Goal: Navigation & Orientation: Find specific page/section

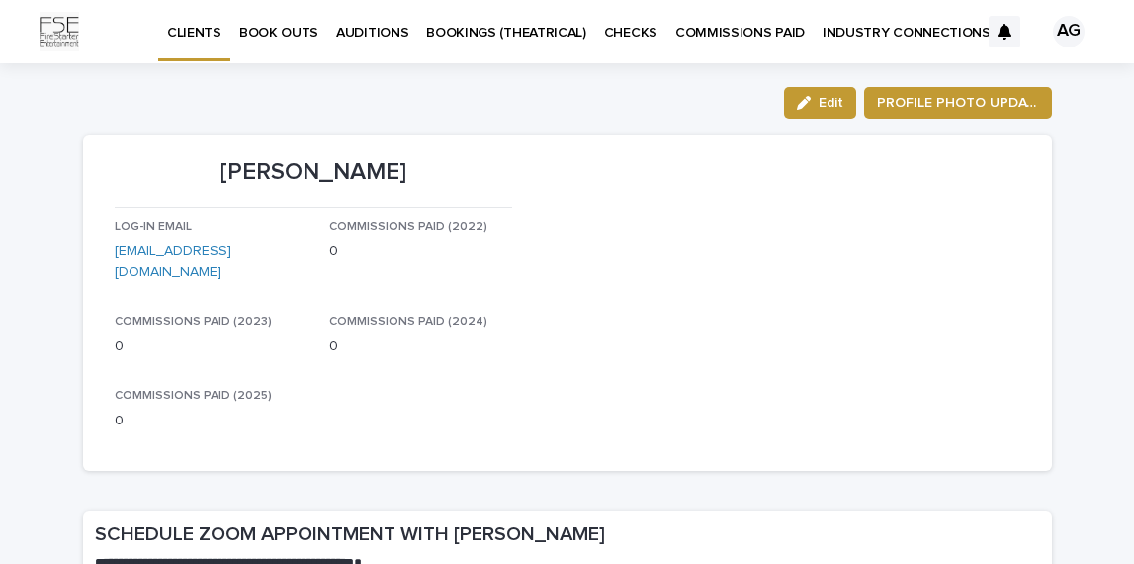
click at [346, 34] on p "AUDITIONS" at bounding box center [372, 21] width 72 height 42
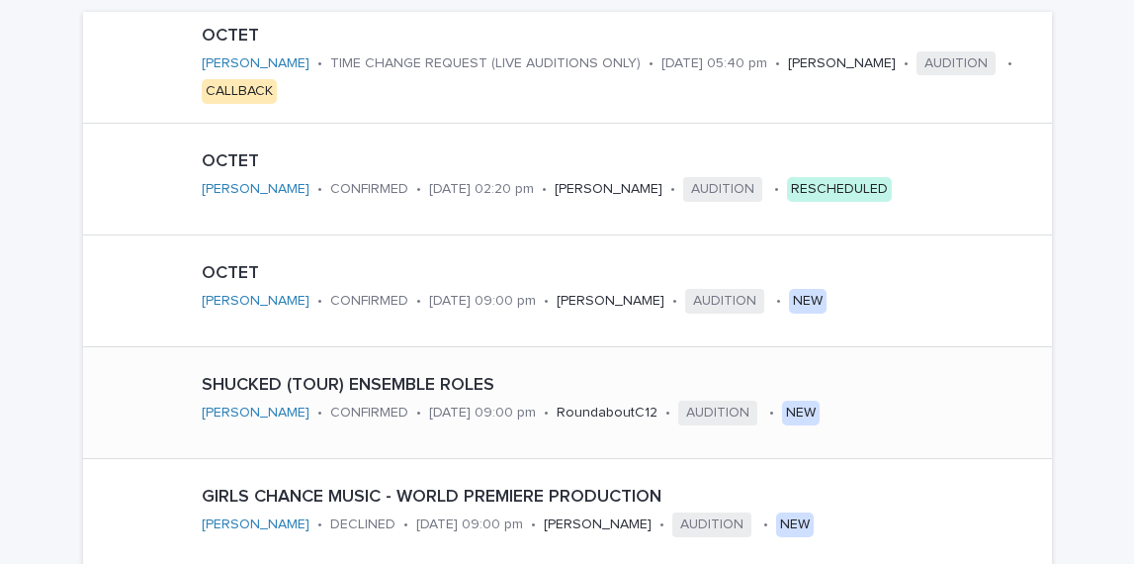
scroll to position [460, 0]
click at [409, 40] on p "OCTET" at bounding box center [623, 38] width 842 height 22
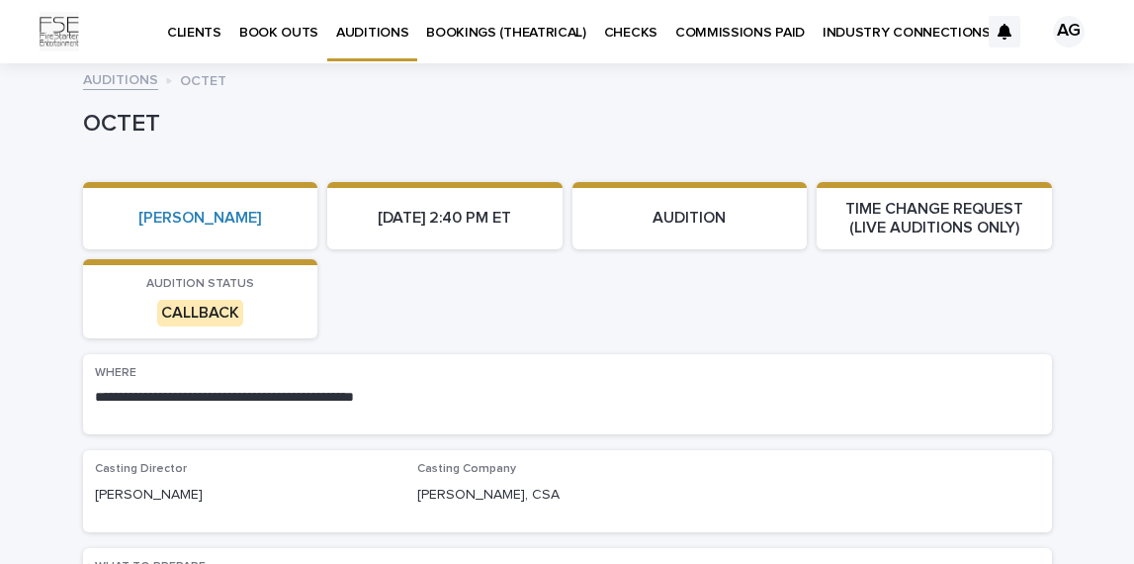
click at [681, 216] on p "AUDITION" at bounding box center [690, 218] width 212 height 19
click at [463, 194] on section "[DATE] 2:40 PM ET" at bounding box center [444, 215] width 235 height 67
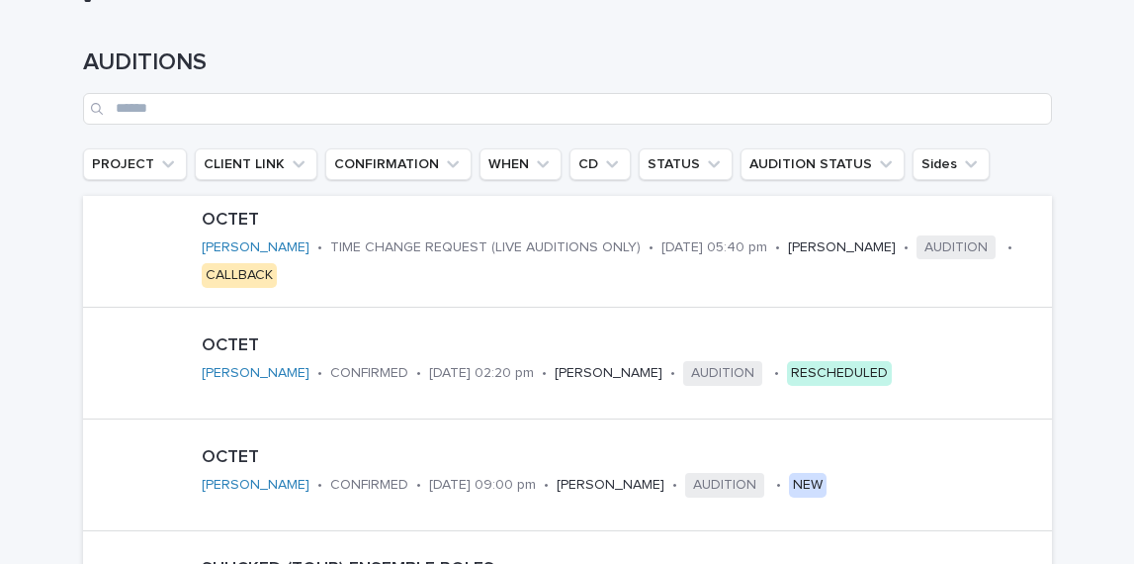
scroll to position [431, 0]
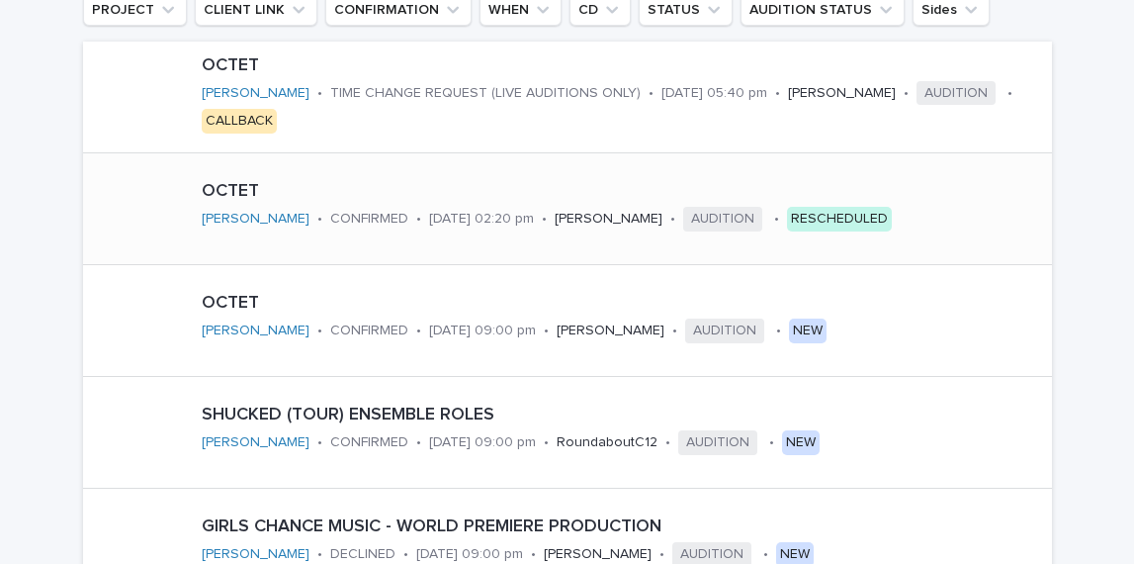
click at [430, 221] on p "[DATE] 02:20 pm" at bounding box center [481, 219] width 105 height 17
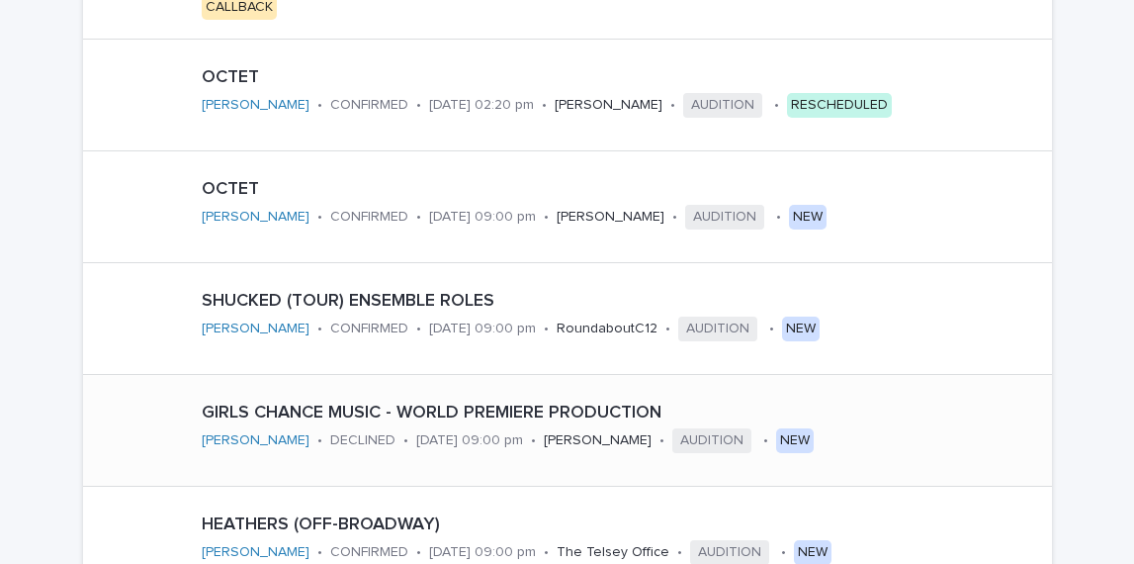
scroll to position [577, 0]
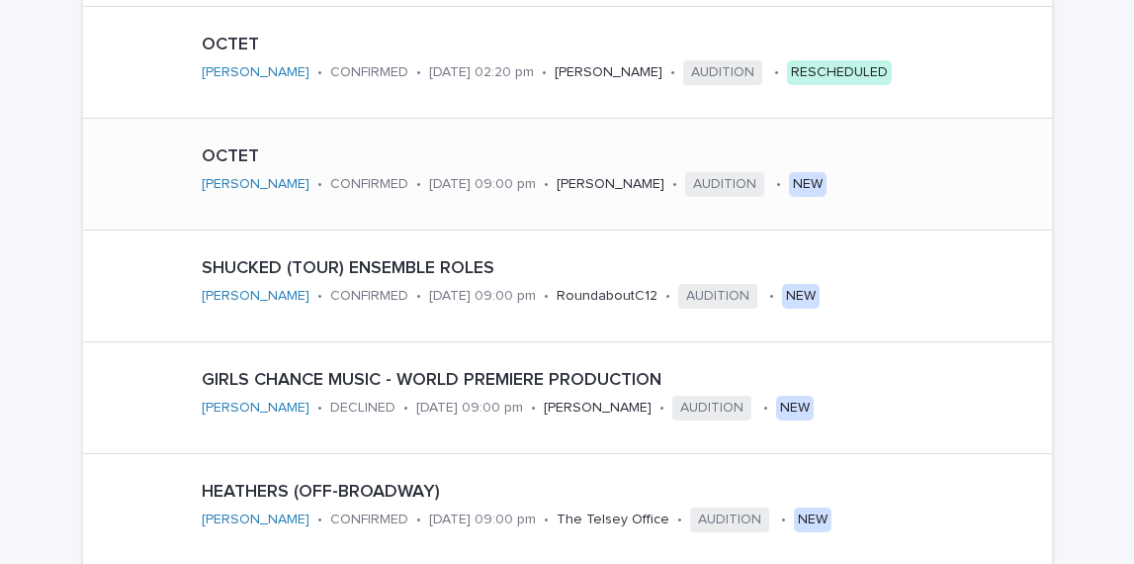
click at [366, 205] on div "OCTET [PERSON_NAME] • CONFIRMED • [DATE] 09:00 pm • [PERSON_NAME] • AUDITION • …" at bounding box center [543, 172] width 698 height 69
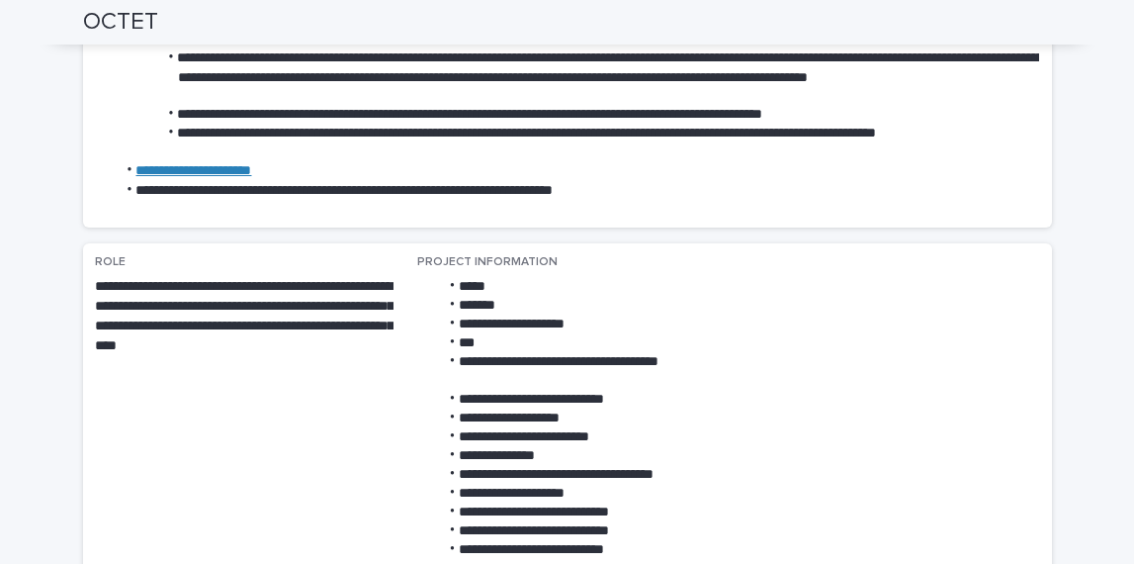
scroll to position [166, 0]
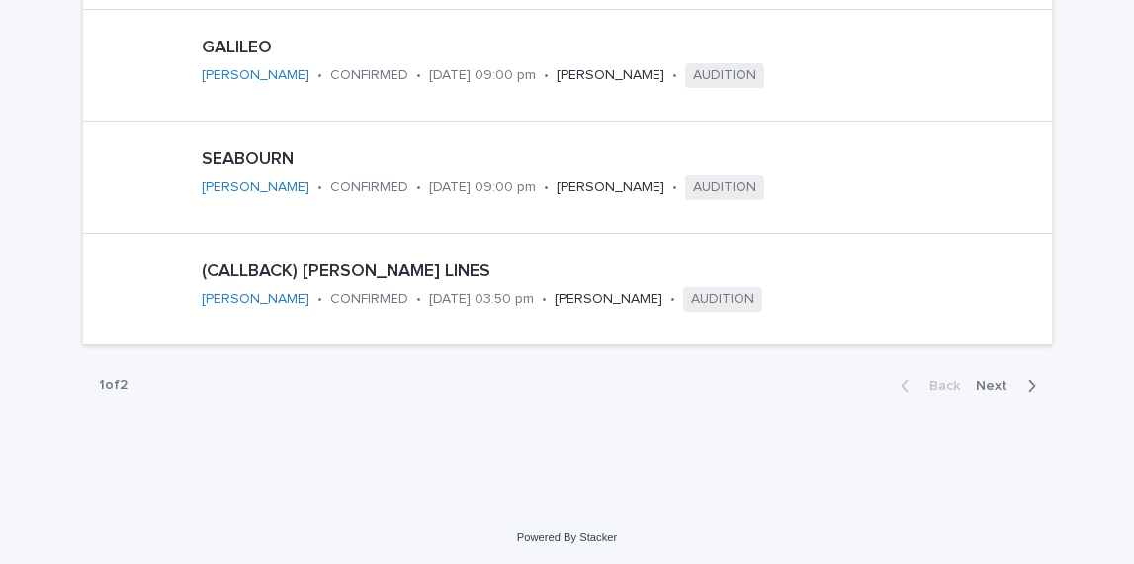
scroll to position [1242, 0]
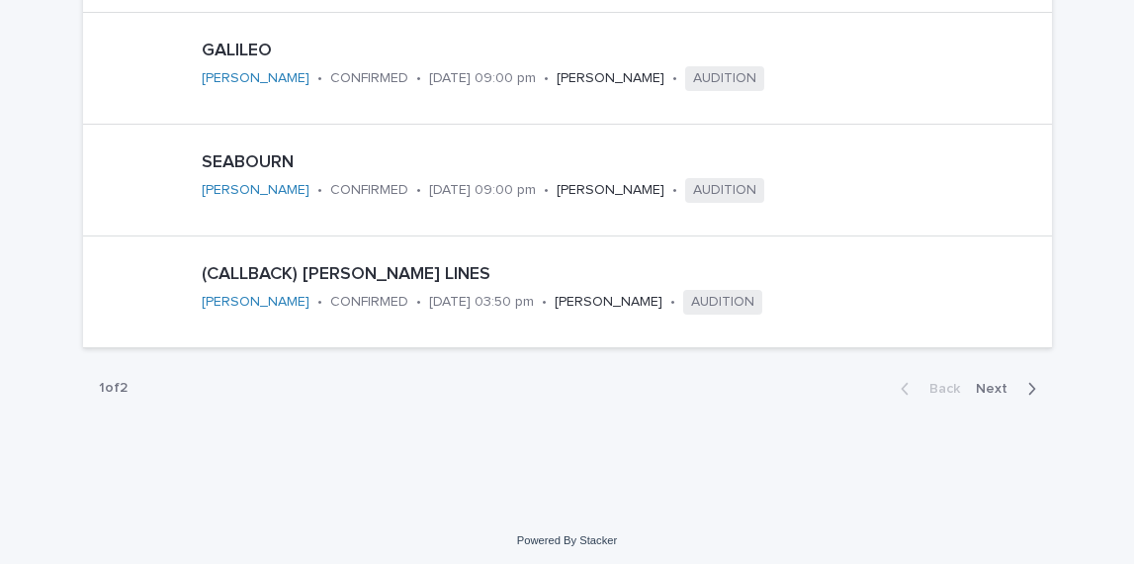
click at [999, 388] on span "Next" at bounding box center [997, 389] width 43 height 14
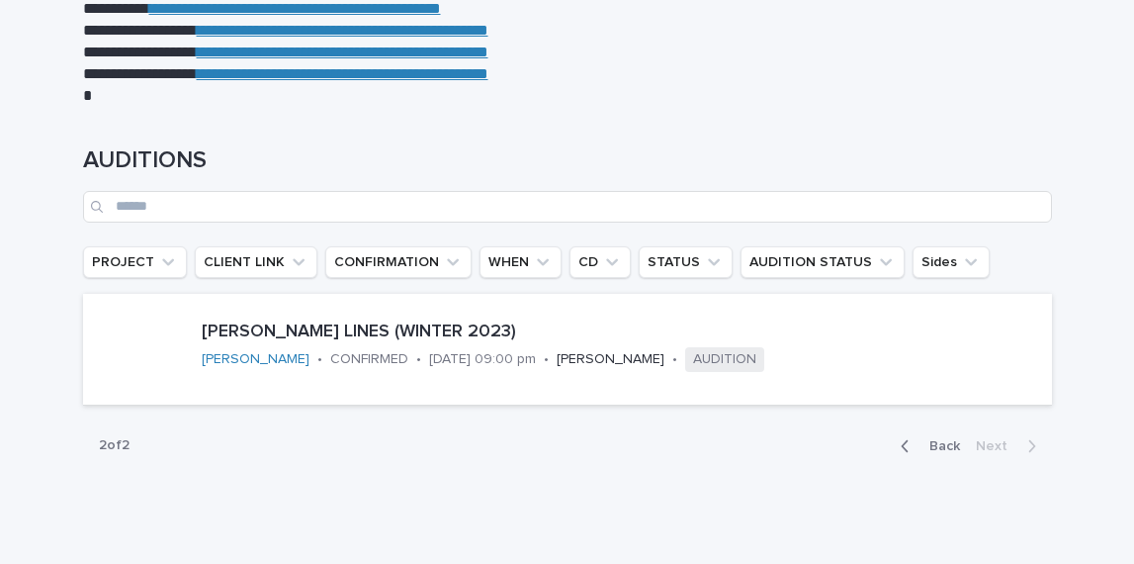
scroll to position [222, 0]
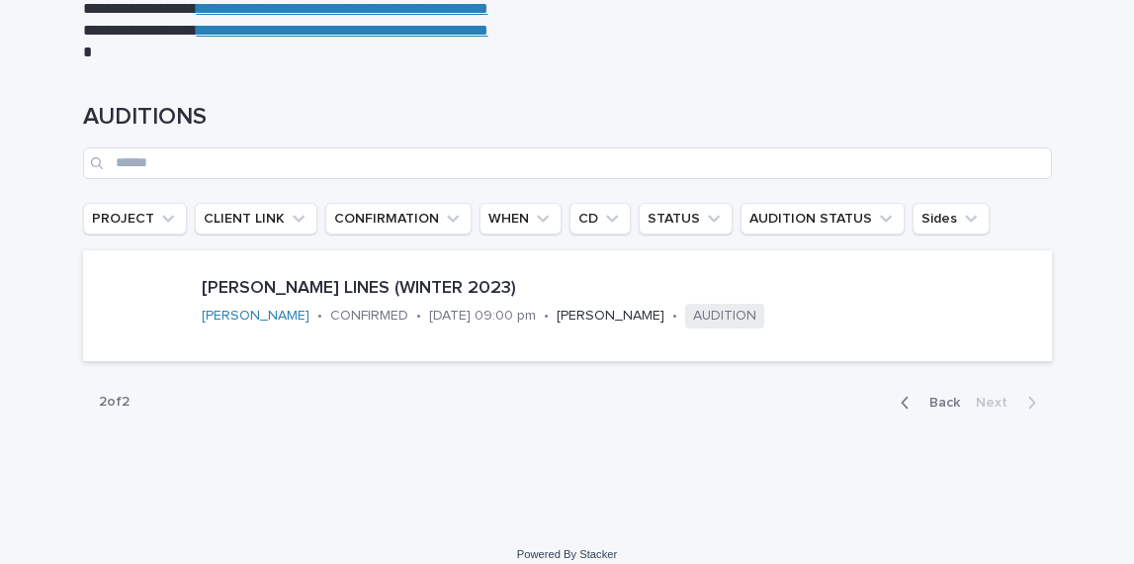
click at [941, 408] on button "Back" at bounding box center [926, 402] width 83 height 18
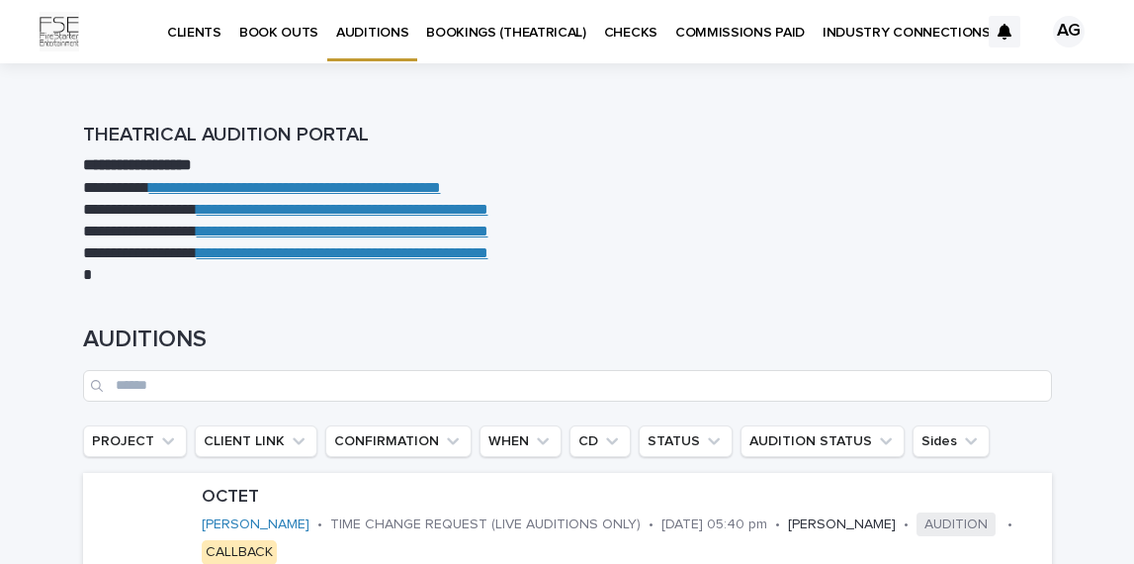
click at [521, 26] on p "BOOKINGS (THEATRICAL)" at bounding box center [506, 21] width 160 height 42
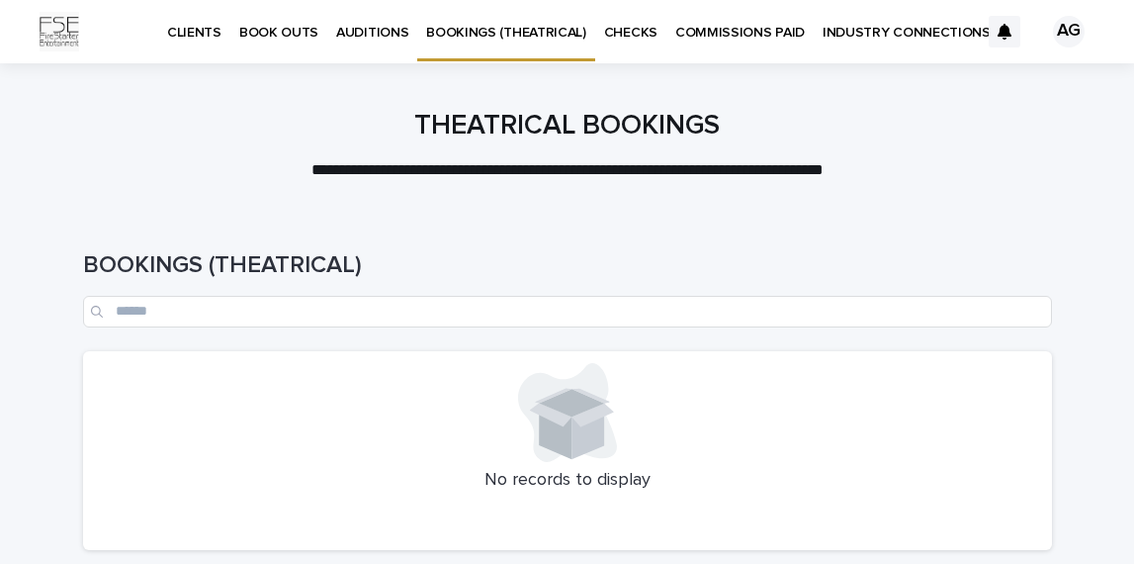
click at [631, 37] on p "CHECKS" at bounding box center [630, 21] width 53 height 42
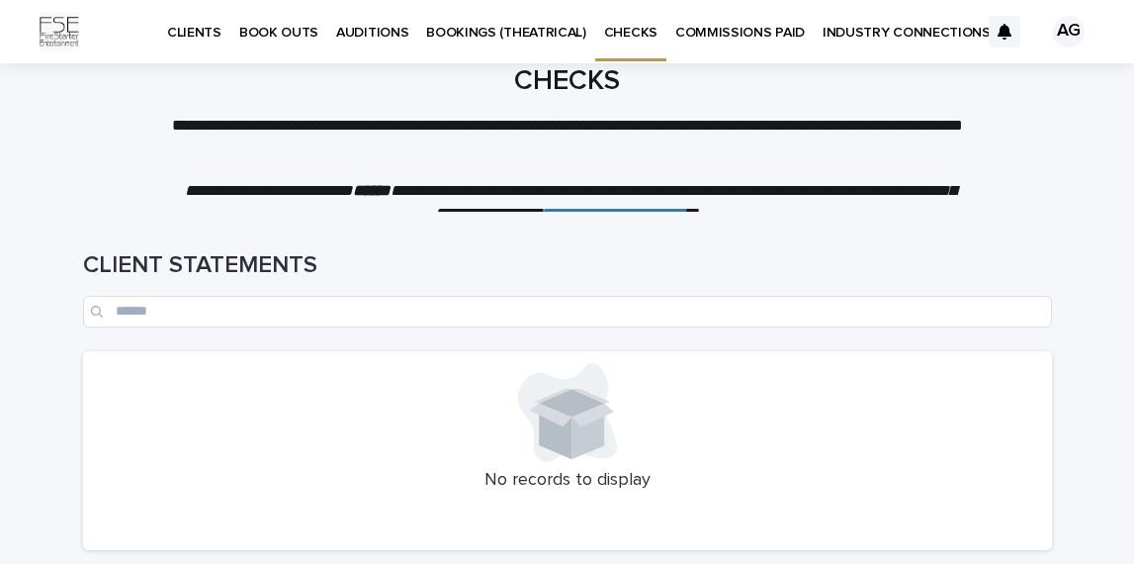
click at [709, 46] on link "COMMISSIONS PAID" at bounding box center [739, 30] width 147 height 61
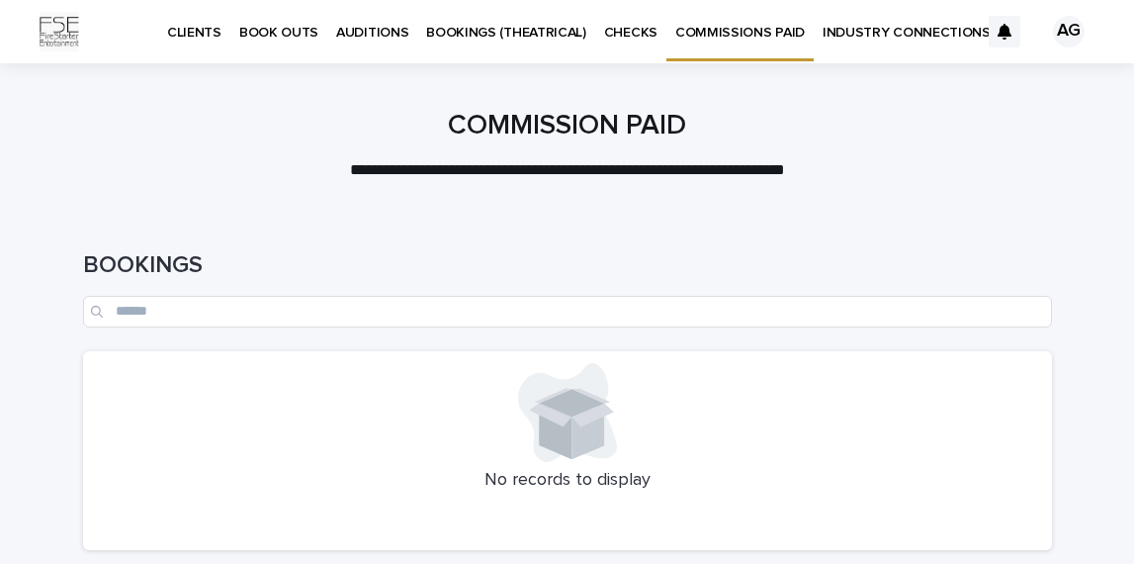
click at [857, 36] on p "INDUSTRY CONNECTIONS" at bounding box center [907, 21] width 168 height 42
